Goal: Information Seeking & Learning: Check status

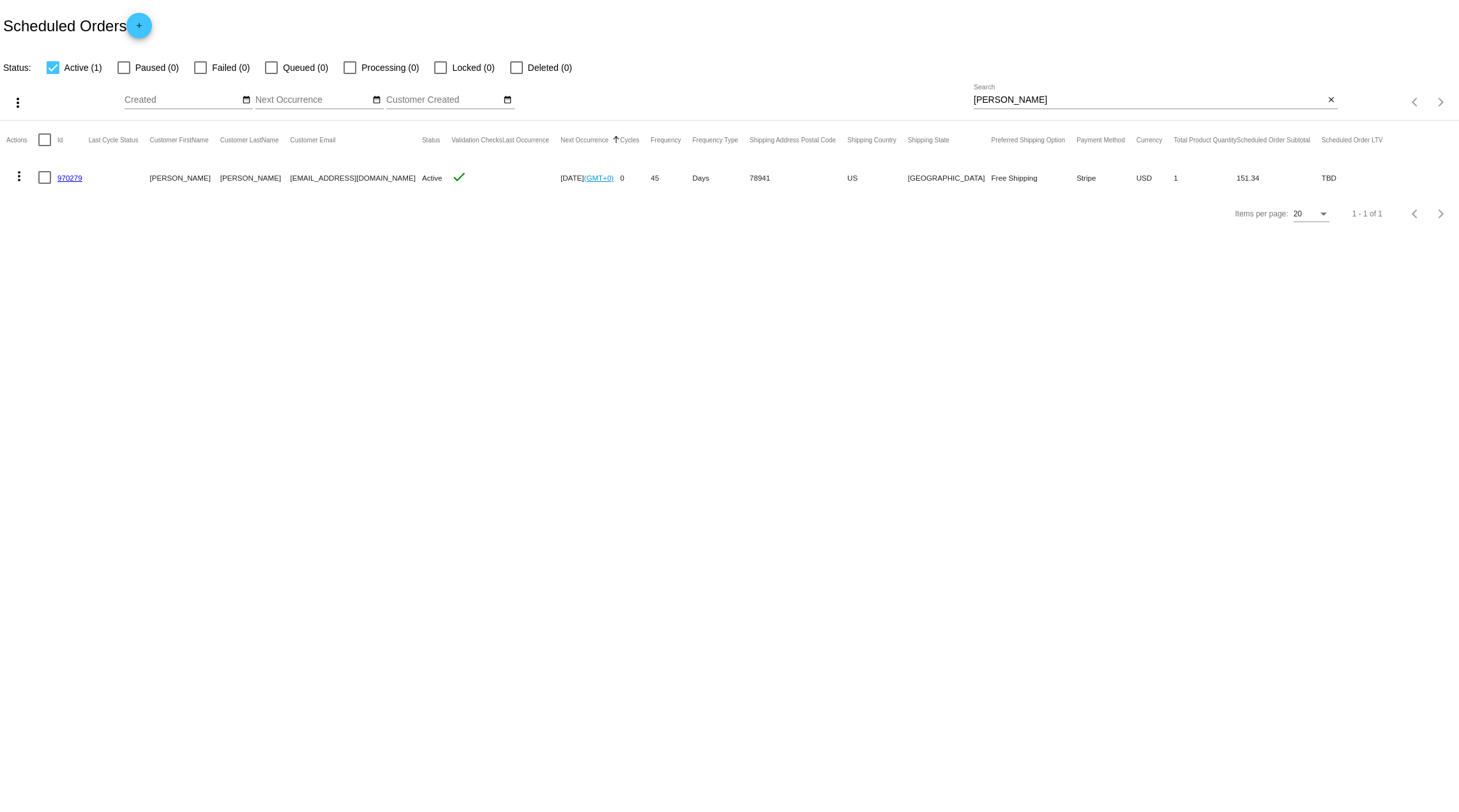
drag, startPoint x: 1007, startPoint y: 92, endPoint x: 912, endPoint y: 100, distance: 95.3
click at [912, 100] on div "more_vert Sep Jan Feb Mar [DATE]" at bounding box center [730, 98] width 1459 height 45
click at [983, 100] on input "[PERSON_NAME]" at bounding box center [1149, 101] width 351 height 10
drag, startPoint x: 1043, startPoint y: 95, endPoint x: 894, endPoint y: 100, distance: 149.1
click at [894, 100] on div "more_vert Sep Jan Feb Mar [DATE]" at bounding box center [730, 98] width 1459 height 45
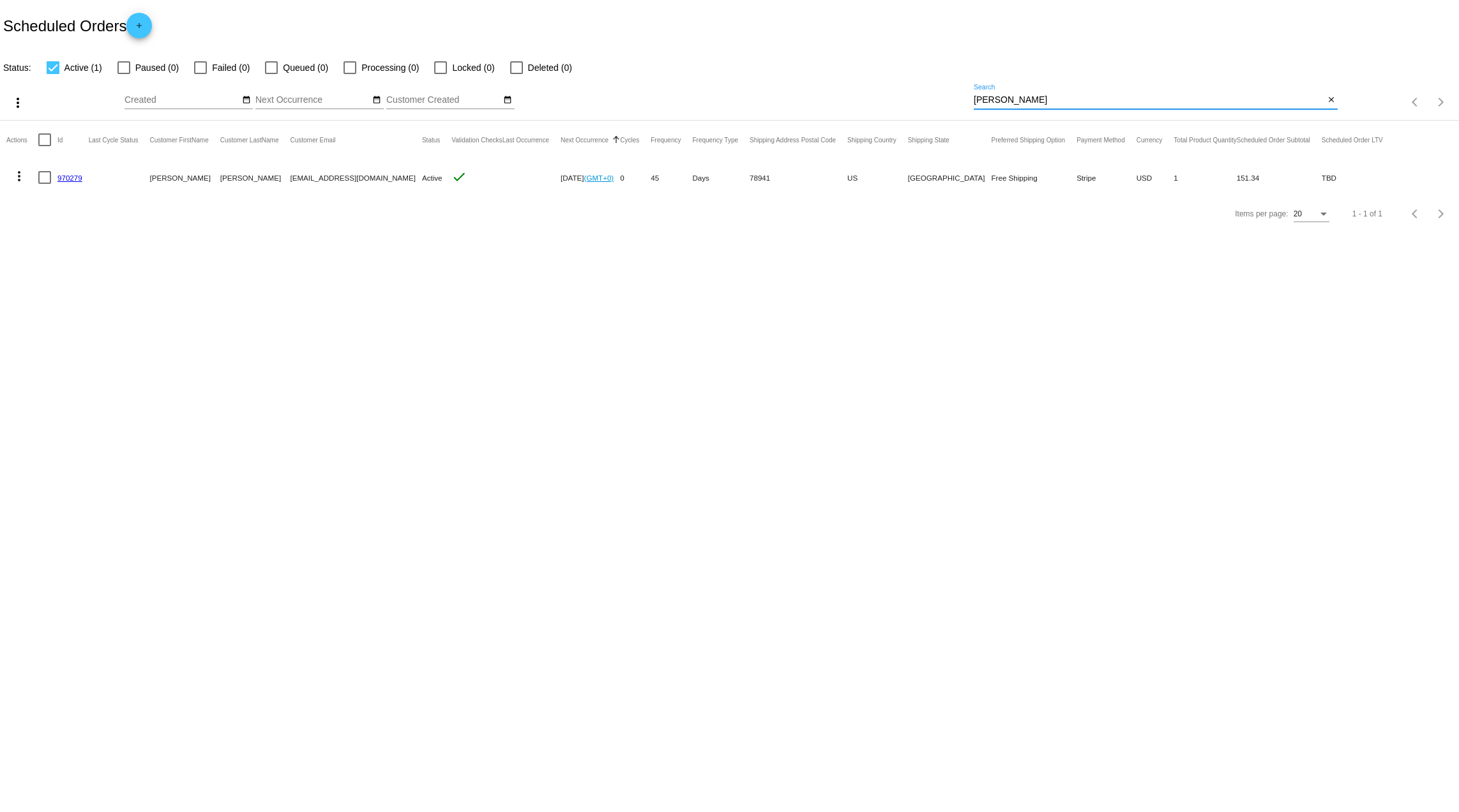
paste input "[PERSON_NAME]"
drag, startPoint x: 1003, startPoint y: 104, endPoint x: 902, endPoint y: 97, distance: 101.2
click at [902, 97] on div "more_vert Sep Jan Feb Mar [DATE]" at bounding box center [730, 98] width 1459 height 45
type input "[PERSON_NAME]"
drag, startPoint x: 1027, startPoint y: 103, endPoint x: 854, endPoint y: 113, distance: 173.3
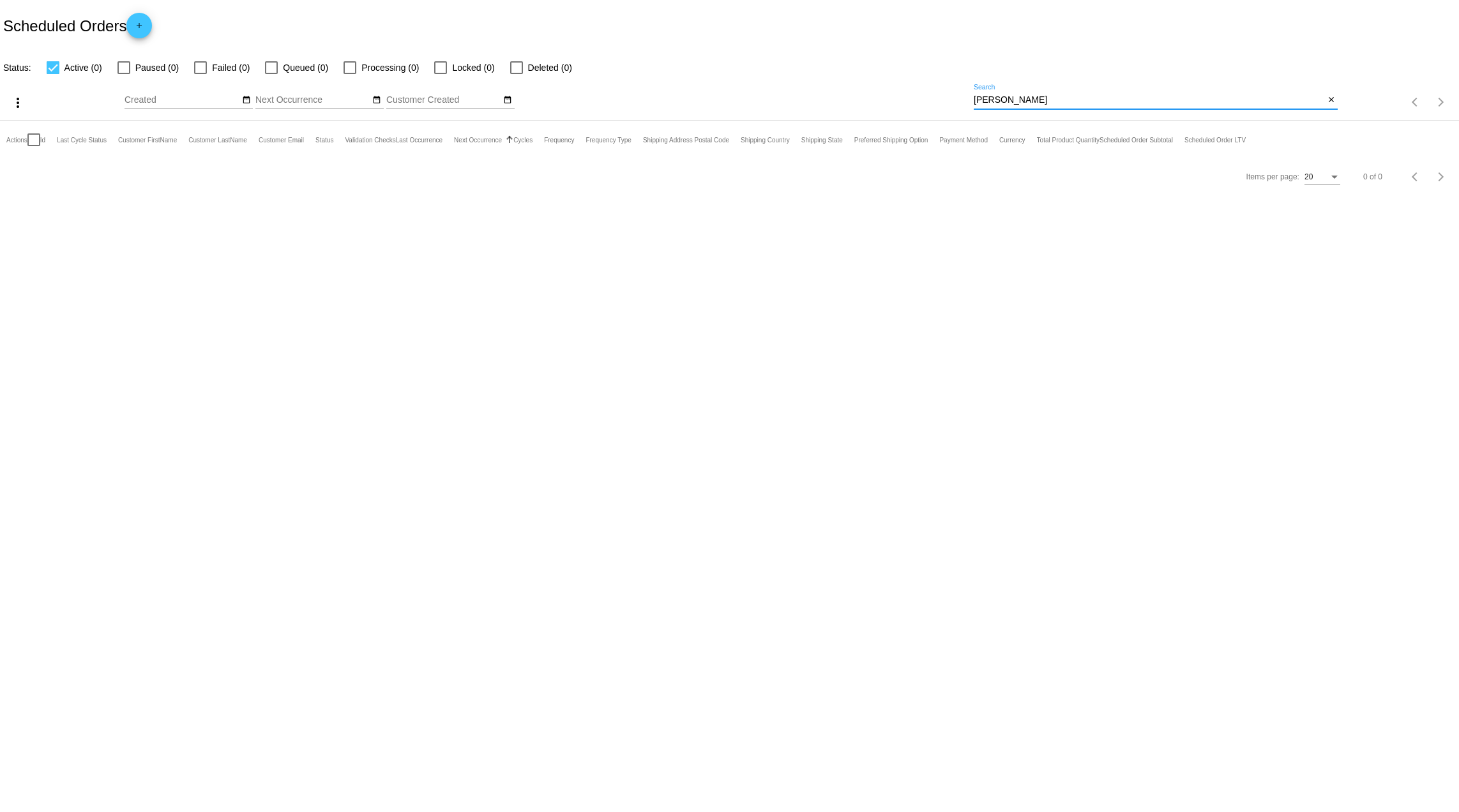
click at [854, 113] on div "more_vert Sep Jan Feb Mar [DATE]" at bounding box center [730, 98] width 1459 height 45
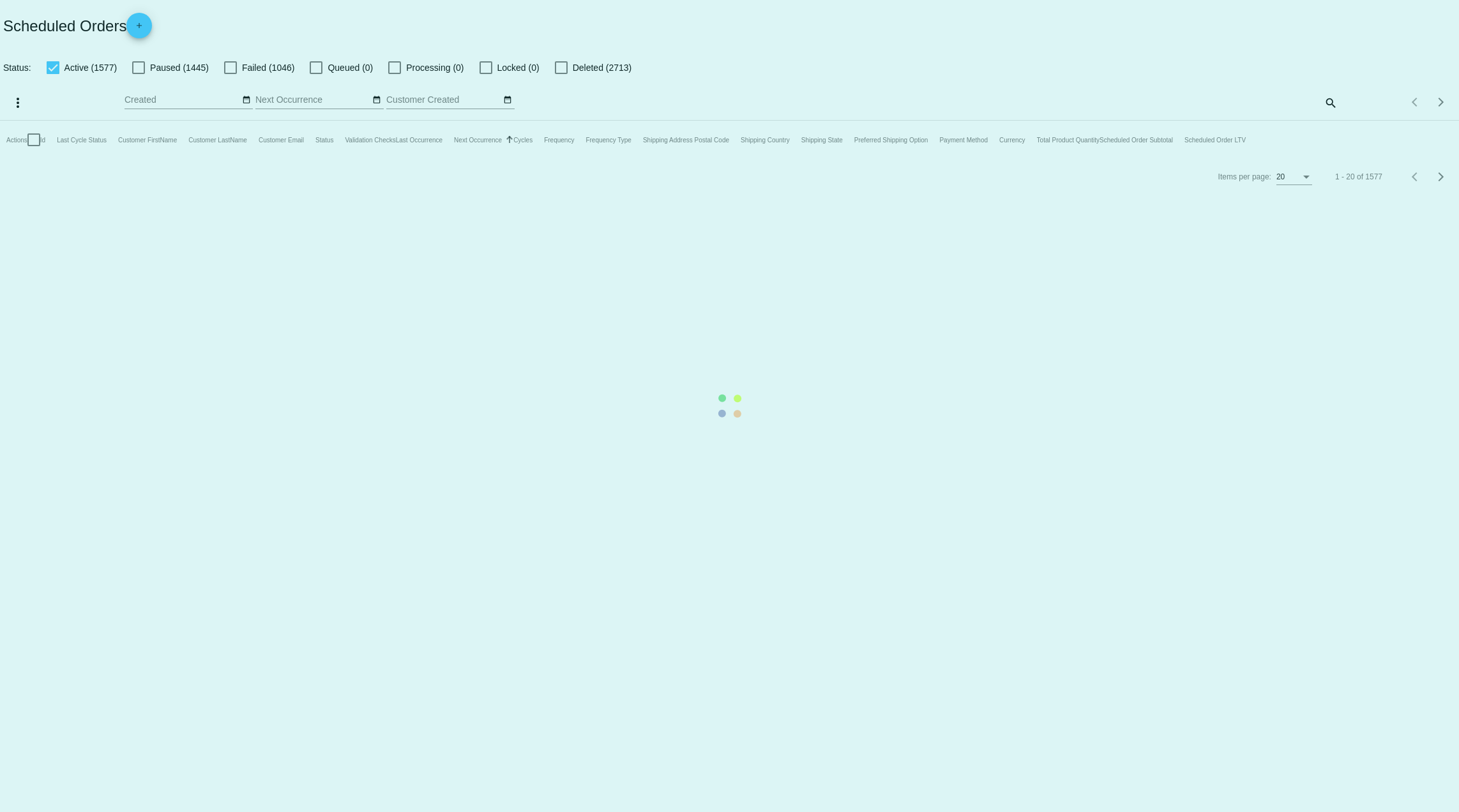
click at [1325, 121] on mat-table "Actions Id Last Cycle Status Customer FirstName Customer LastName Customer Emai…" at bounding box center [730, 139] width 1459 height 38
click at [1334, 121] on mat-table "Actions Id Last Cycle Status Customer FirstName Customer LastName Customer Emai…" at bounding box center [730, 139] width 1459 height 38
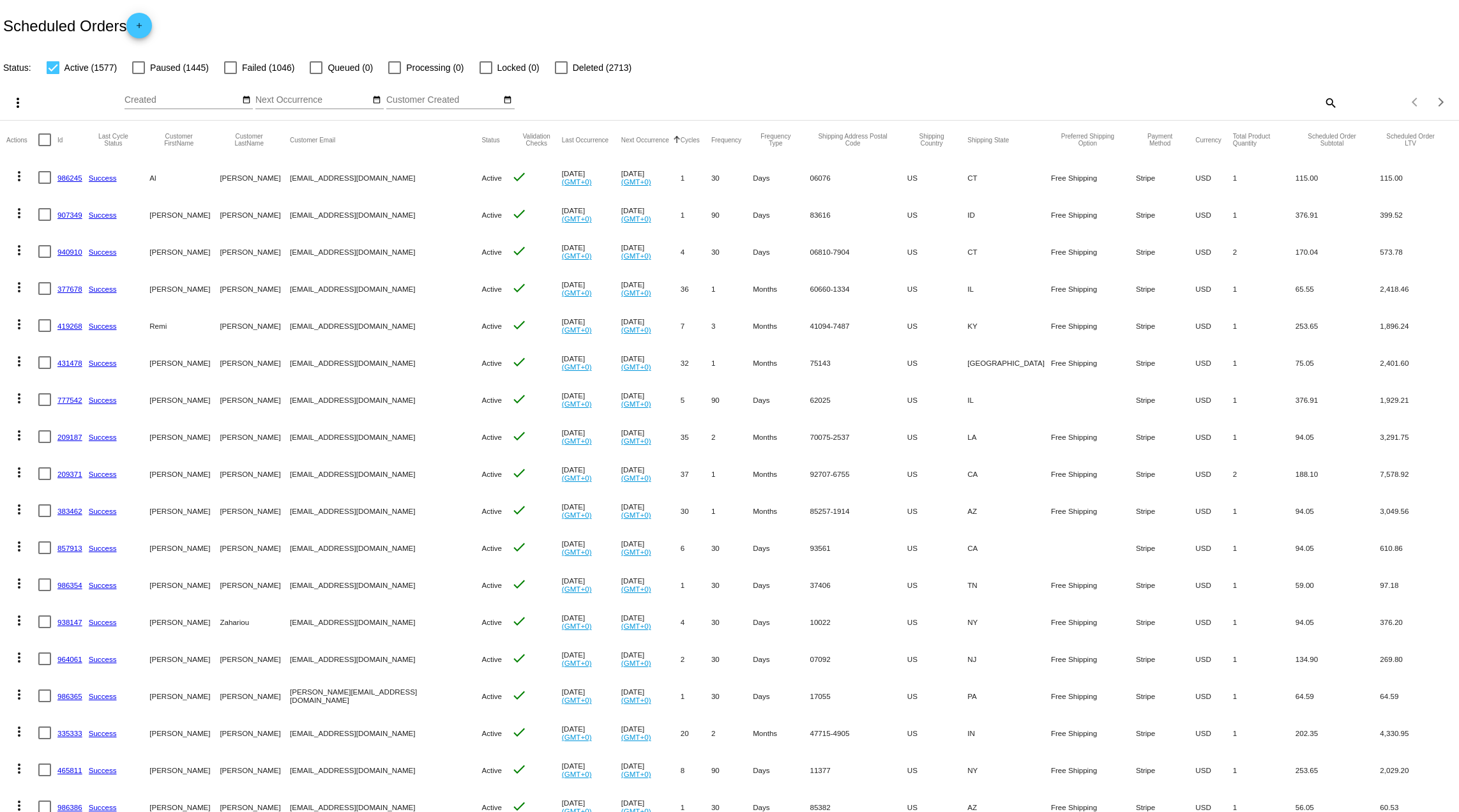
click at [1322, 104] on mat-icon "search" at bounding box center [1329, 102] width 16 height 20
click at [1106, 95] on input "Search" at bounding box center [1155, 101] width 364 height 10
paste input "[PERSON_NAME]"
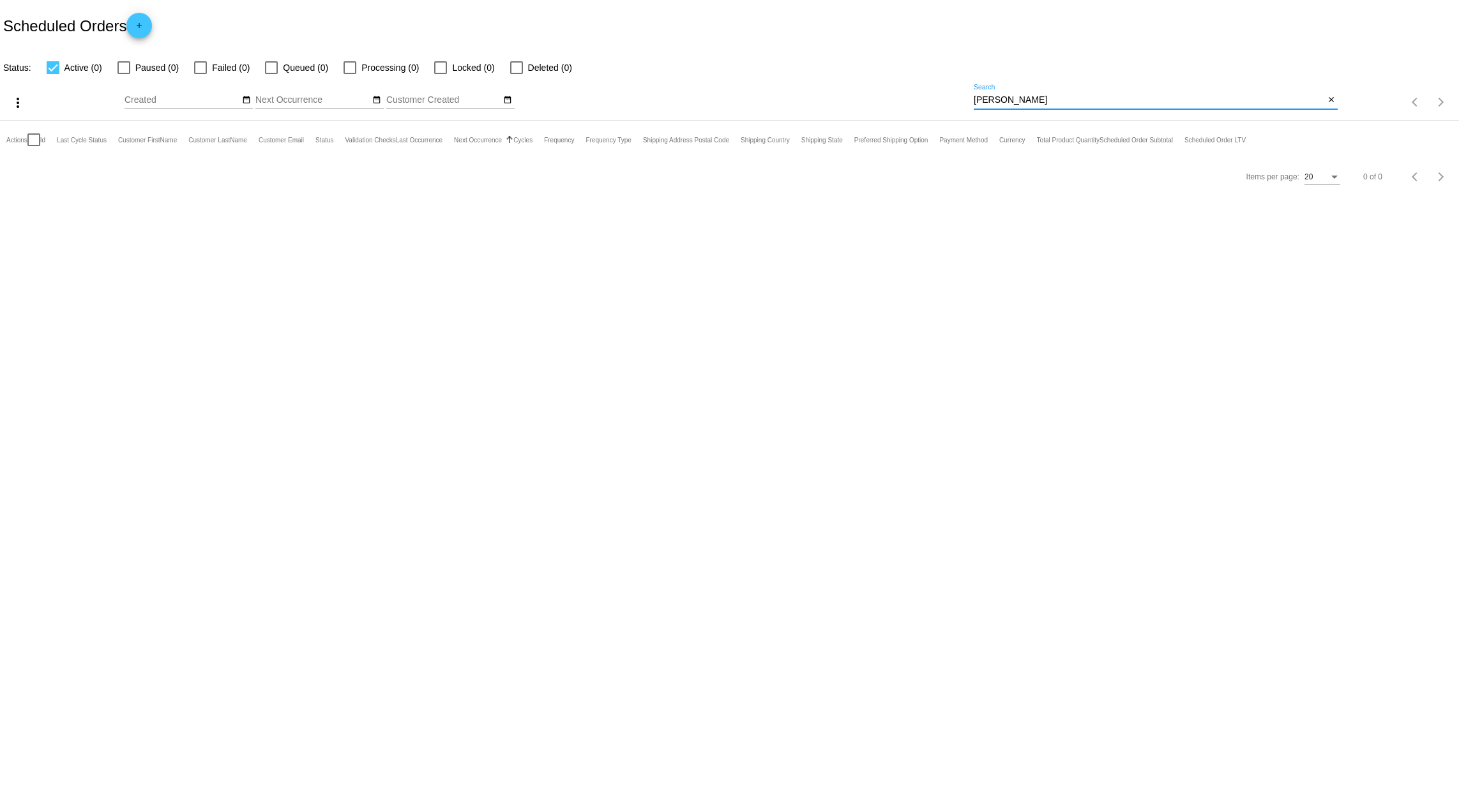
type input "[PERSON_NAME]"
